Goal: Browse casually

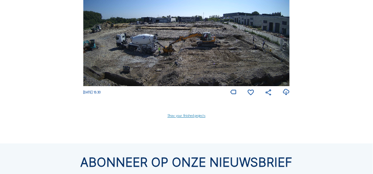
scroll to position [639, 0]
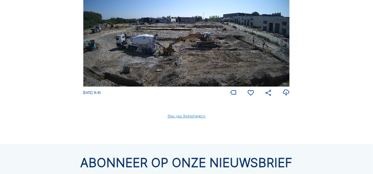
click at [249, 35] on img at bounding box center [186, 29] width 206 height 116
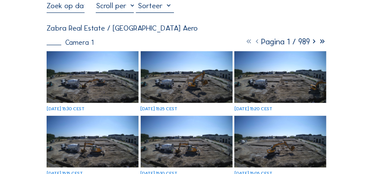
scroll to position [44, 0]
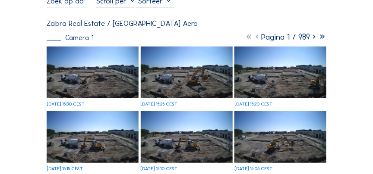
click at [85, 107] on div "[DATE] 15:30 CEST" at bounding box center [66, 104] width 38 height 5
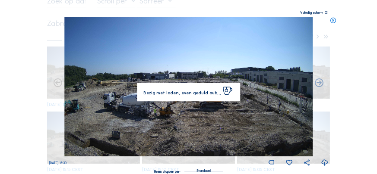
click at [97, 92] on img at bounding box center [188, 86] width 248 height 139
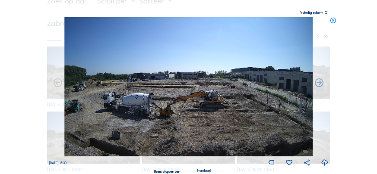
drag, startPoint x: 332, startPoint y: 21, endPoint x: 261, endPoint y: 10, distance: 71.3
click at [261, 10] on div "Scroll om door de tijd te reizen | Druk op de 'Alt'-[PERSON_NAME] + scroll om t…" at bounding box center [188, 91] width 279 height 182
click at [334, 22] on icon at bounding box center [333, 20] width 7 height 7
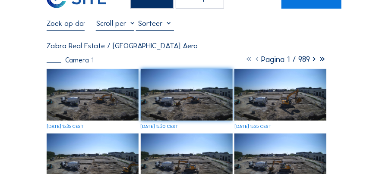
scroll to position [0, 0]
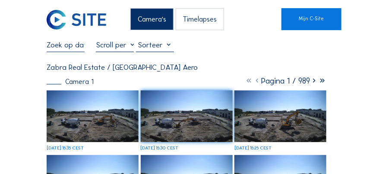
click at [97, 128] on img at bounding box center [93, 117] width 92 height 52
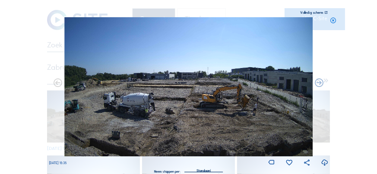
click at [334, 22] on icon at bounding box center [333, 20] width 7 height 7
